Goal: Task Accomplishment & Management: Use online tool/utility

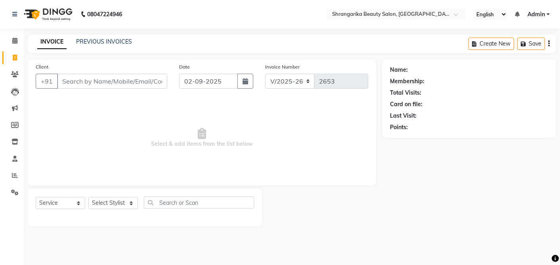
select select "5168"
select select "service"
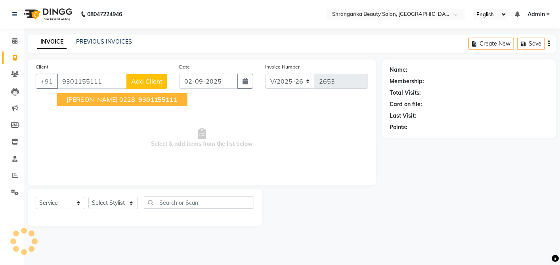
type input "9301155111"
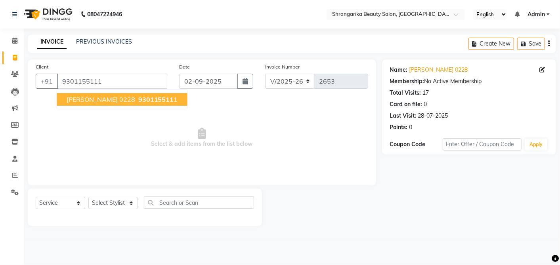
click at [138, 101] on span "930115511" at bounding box center [156, 100] width 36 height 8
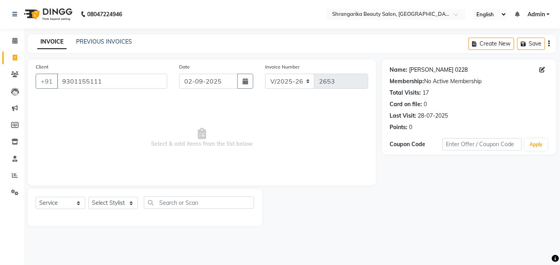
click at [449, 69] on link "[PERSON_NAME] 0228" at bounding box center [439, 70] width 59 height 8
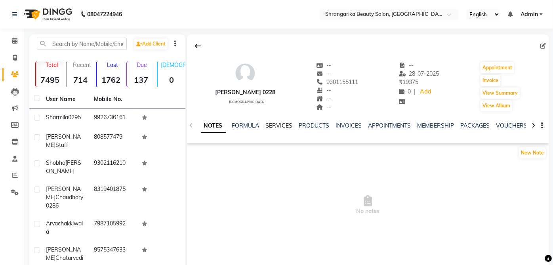
click at [274, 123] on link "SERVICES" at bounding box center [279, 125] width 27 height 7
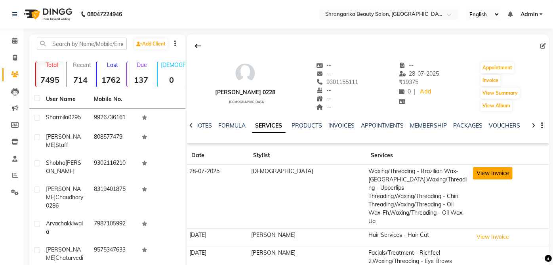
click at [475, 170] on button "View Invoice" at bounding box center [493, 173] width 40 height 12
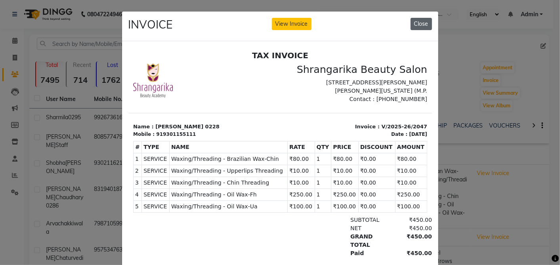
click at [413, 24] on button "Close" at bounding box center [421, 24] width 21 height 12
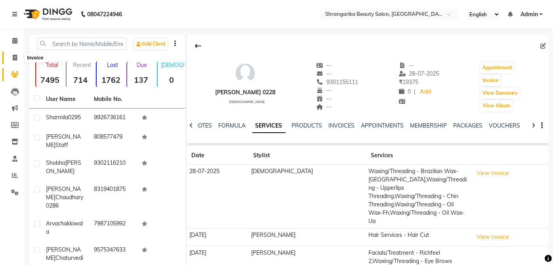
click at [10, 54] on span at bounding box center [15, 58] width 14 height 9
select select "service"
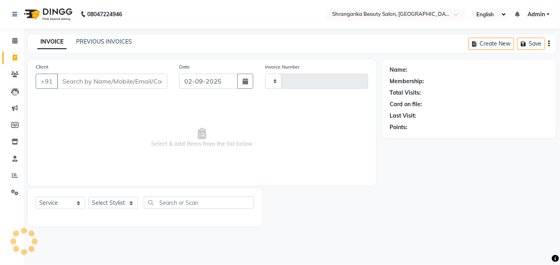
type input "2653"
select select "5168"
click at [105, 84] on input "Client" at bounding box center [112, 81] width 110 height 15
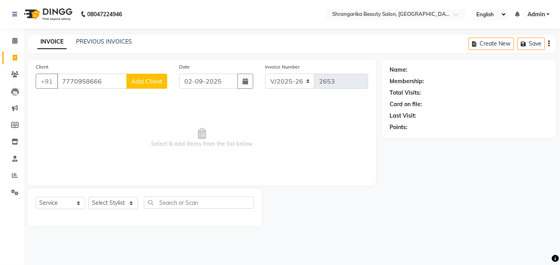
click at [109, 84] on input "7770958666" at bounding box center [92, 81] width 70 height 15
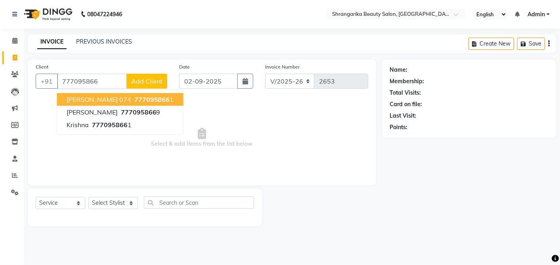
click at [146, 96] on span "777095866" at bounding box center [152, 100] width 36 height 8
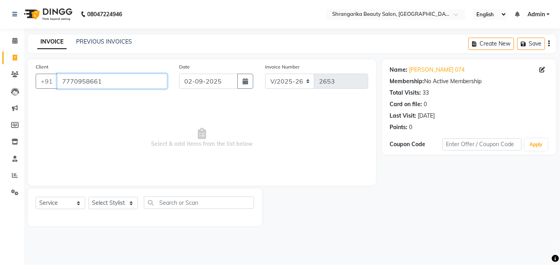
click at [118, 86] on input "7770958661" at bounding box center [112, 81] width 110 height 15
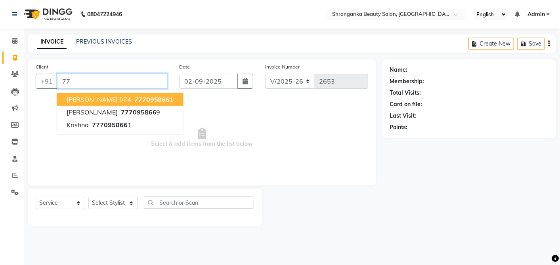
type input "7"
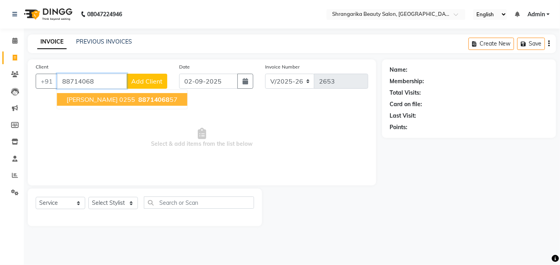
click at [163, 100] on ngb-highlight "88714068 57" at bounding box center [157, 100] width 41 height 8
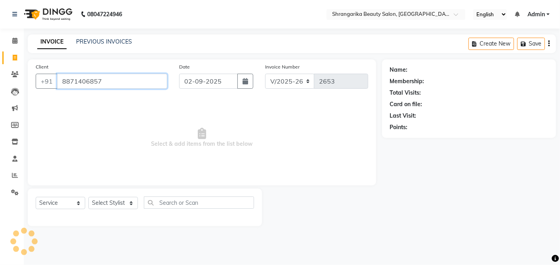
type input "8871406857"
